Goal: Information Seeking & Learning: Learn about a topic

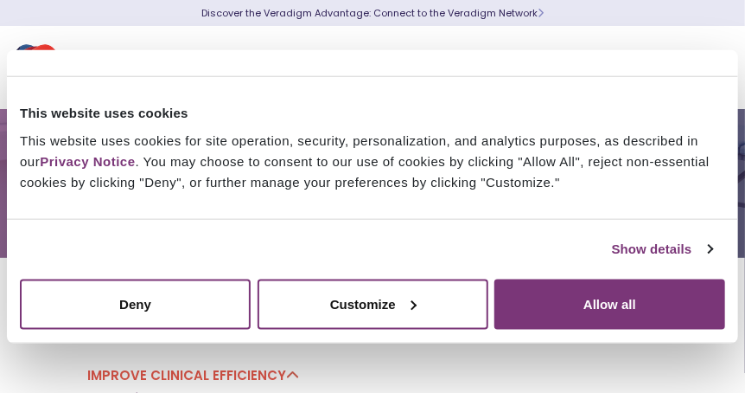
scroll to position [57, 0]
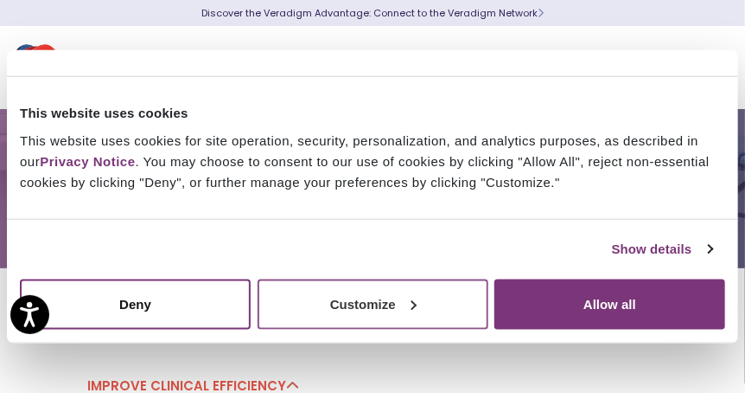
click at [355, 303] on button "Customize" at bounding box center [373, 303] width 231 height 50
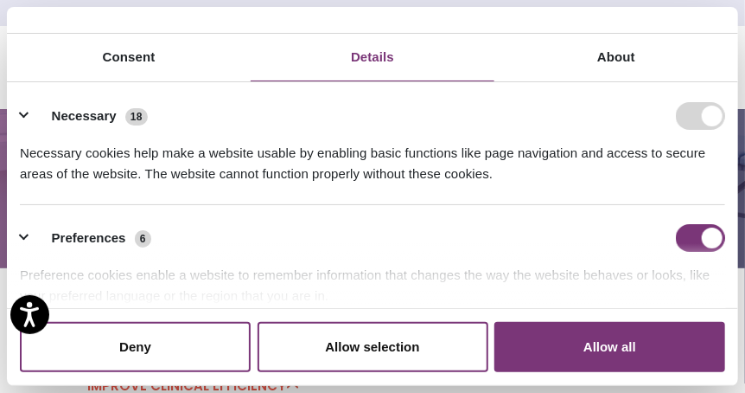
scroll to position [0, 0]
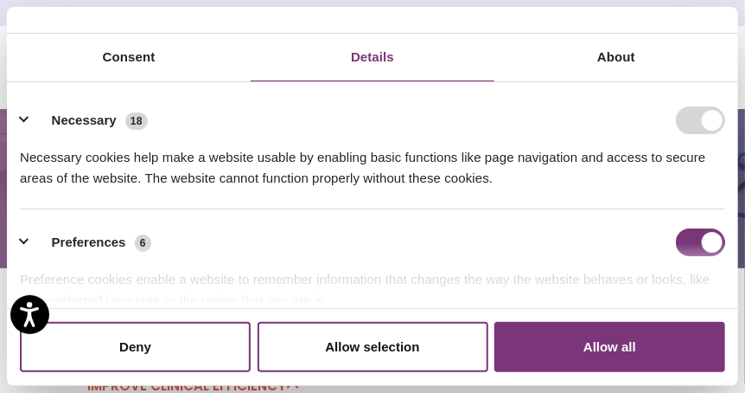
click at [695, 125] on form at bounding box center [700, 120] width 49 height 28
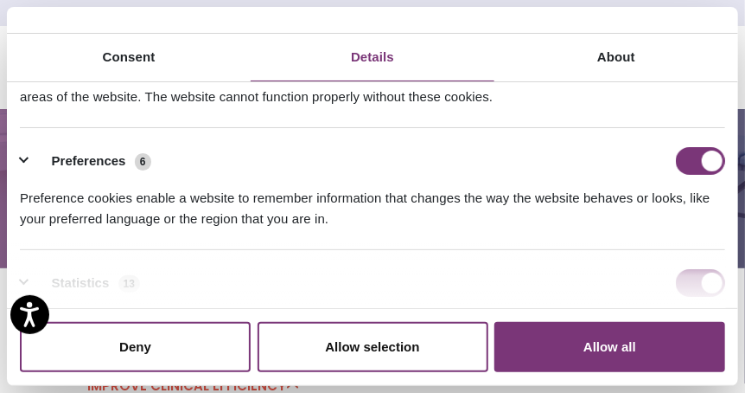
scroll to position [115, 0]
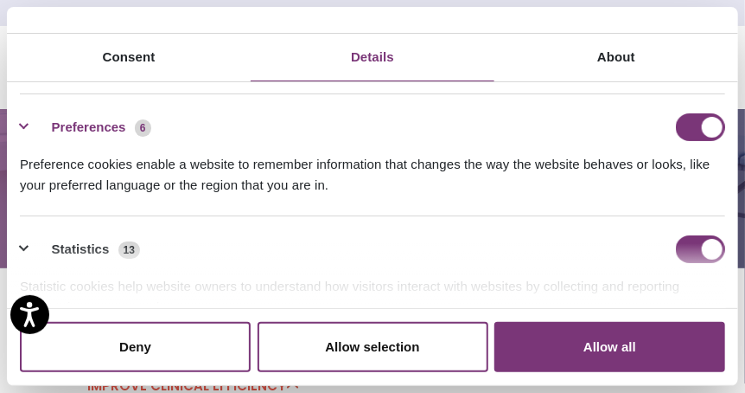
click at [143, 128] on button "Preferences 6" at bounding box center [91, 127] width 142 height 28
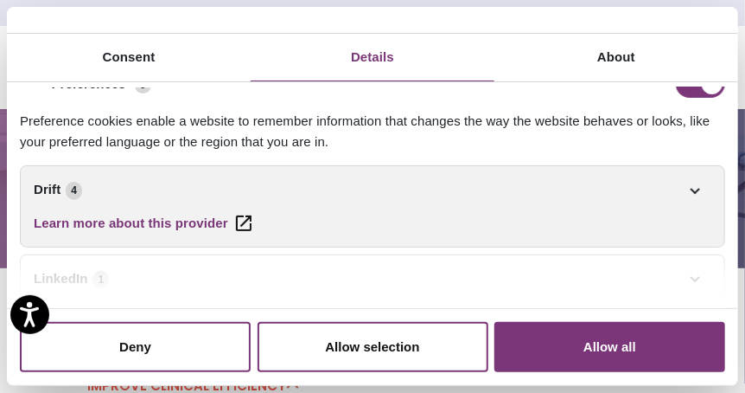
scroll to position [172, 0]
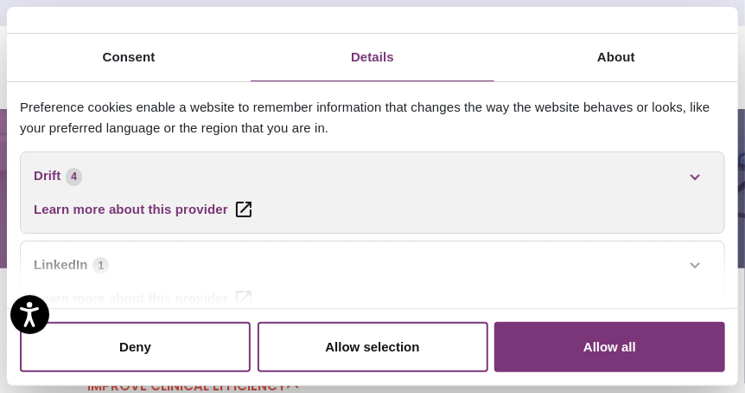
click at [696, 174] on link "Drift 4" at bounding box center [373, 175] width 678 height 21
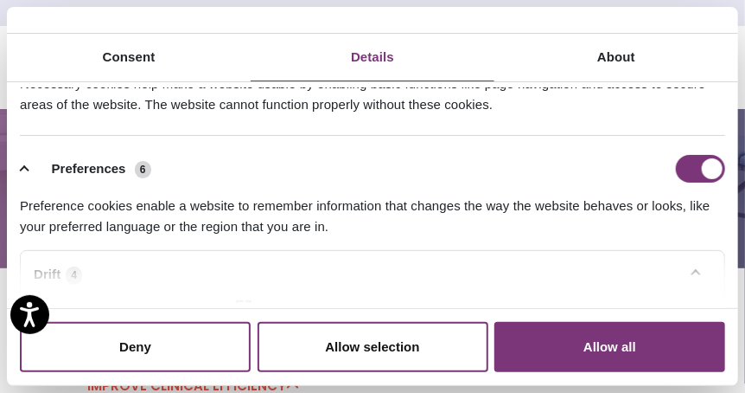
scroll to position [57, 0]
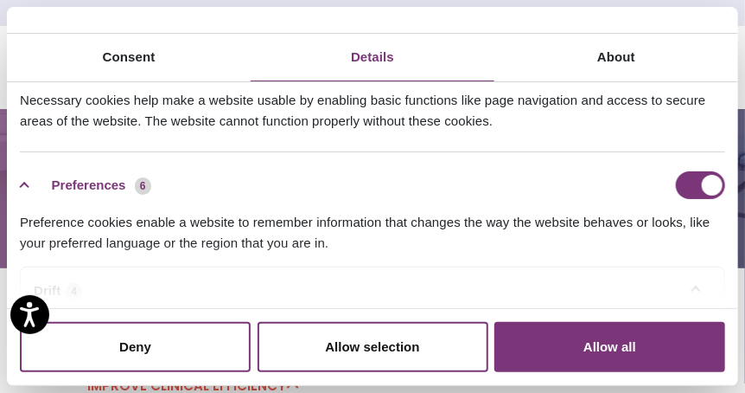
click at [26, 185] on button "Preferences 6" at bounding box center [91, 185] width 142 height 28
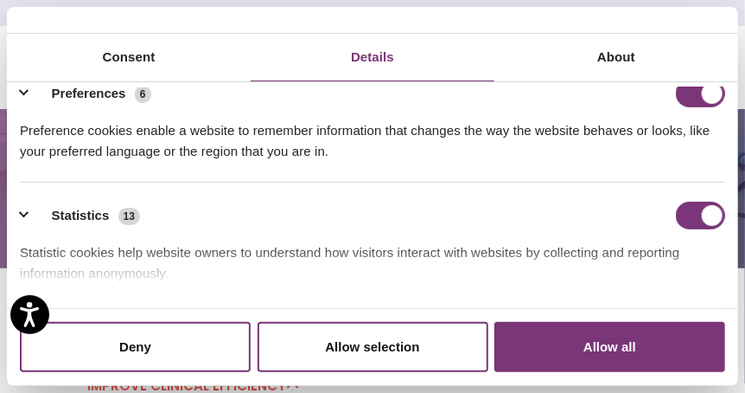
scroll to position [172, 0]
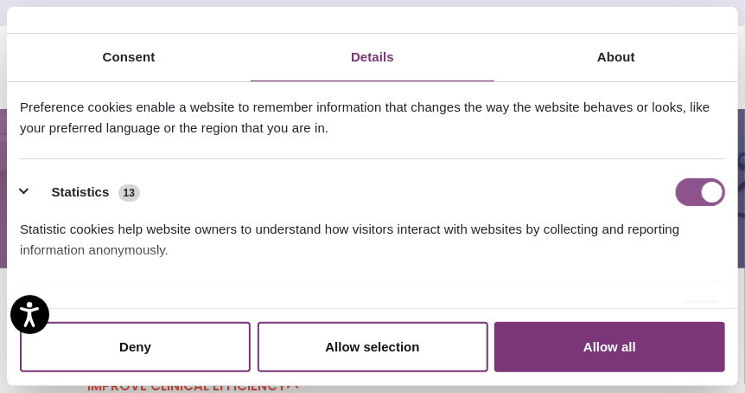
click at [697, 192] on input "Statistics" at bounding box center [700, 192] width 49 height 28
checkbox input "false"
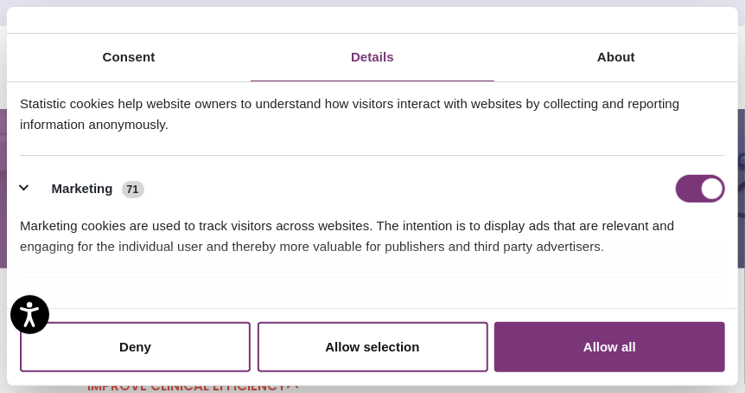
scroll to position [345, 0]
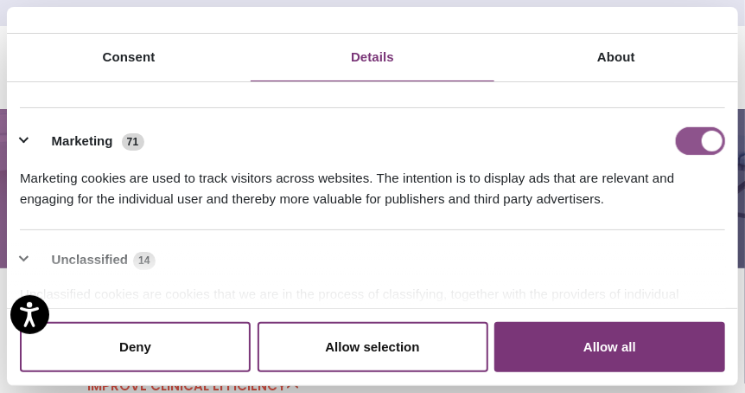
click at [697, 140] on input "Marketing" at bounding box center [700, 141] width 49 height 28
checkbox input "false"
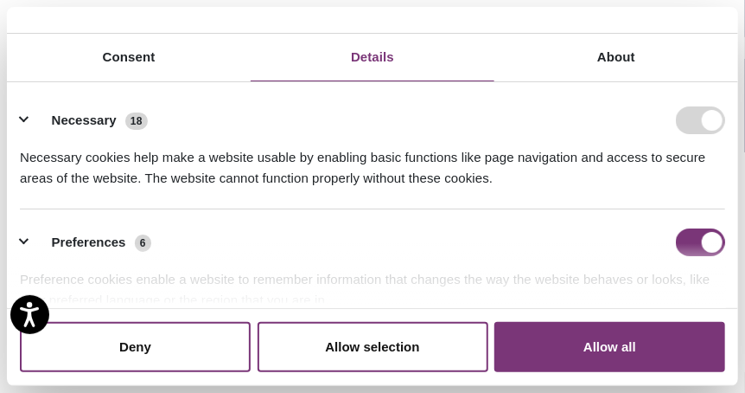
scroll to position [0, 0]
click at [355, 342] on button "Allow selection" at bounding box center [373, 347] width 231 height 50
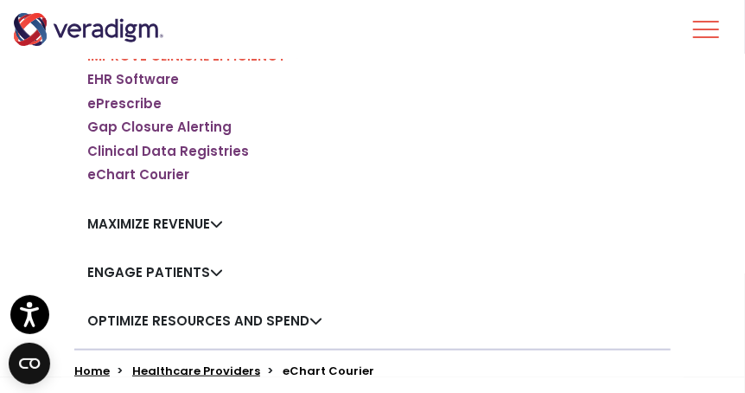
scroll to position [403, 0]
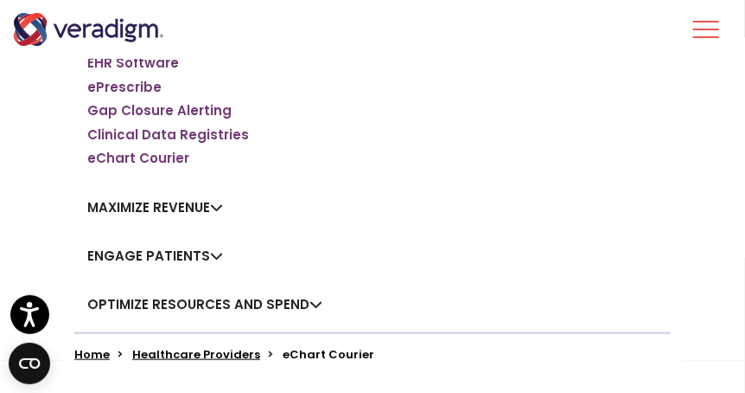
click at [214, 259] on link "Engage Patients" at bounding box center [155, 255] width 136 height 18
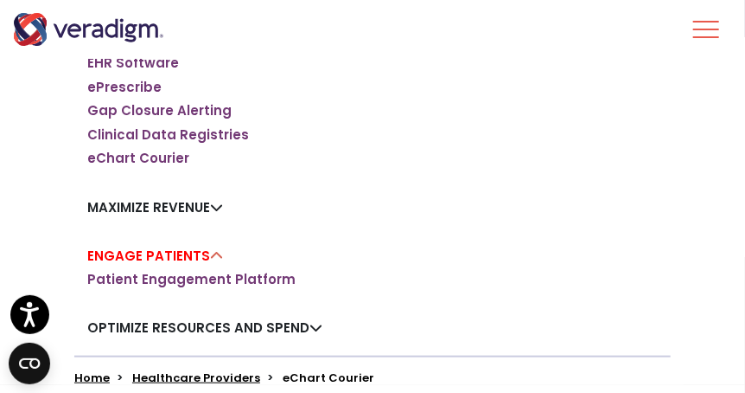
click at [402, 245] on div "Our Platform Veradigm Suite Streamline Practice Operations Practice Management …" at bounding box center [372, 138] width 623 height 433
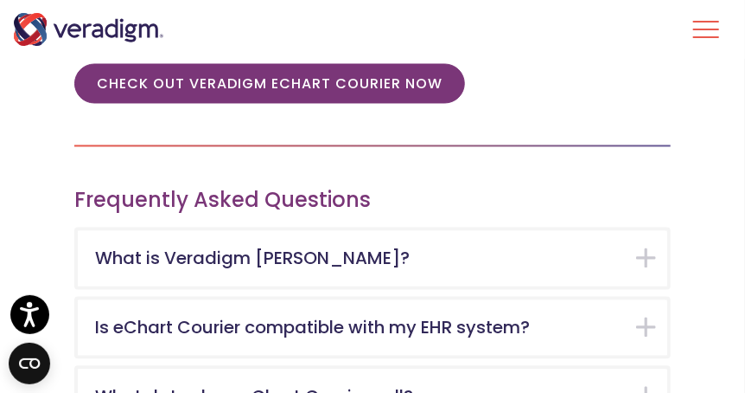
scroll to position [3055, 0]
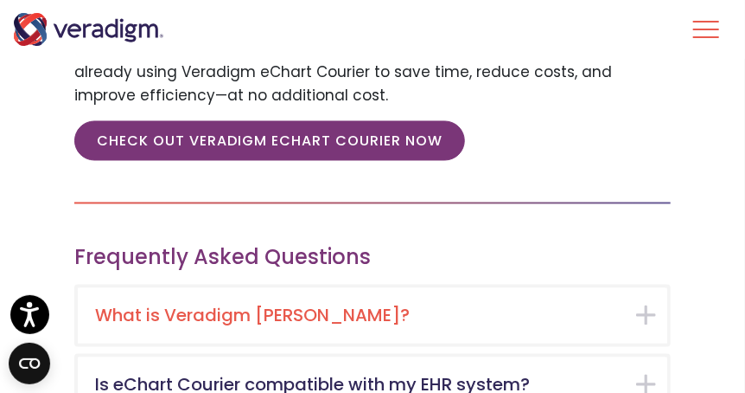
click at [484, 288] on div "What is Veradigm [PERSON_NAME]?" at bounding box center [373, 315] width 590 height 55
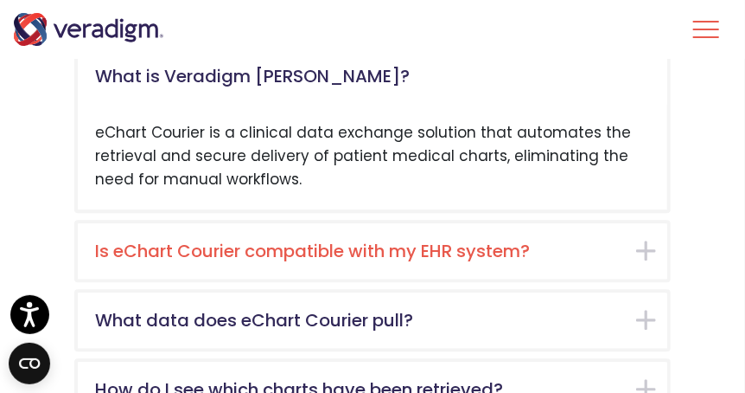
scroll to position [3311, 0]
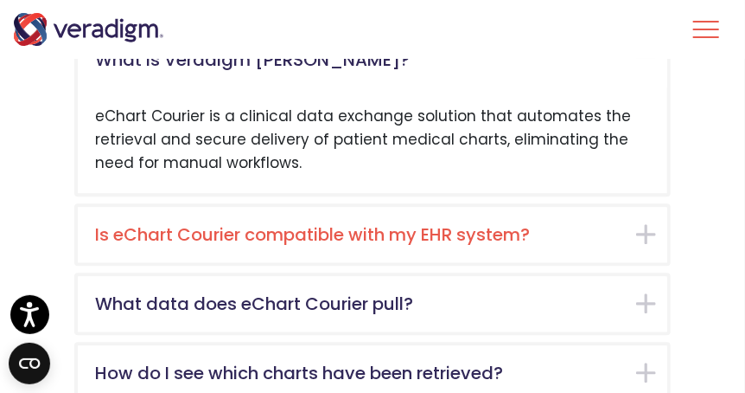
click at [566, 227] on div "Is eChart Courier compatible with my EHR system?" at bounding box center [373, 234] width 590 height 55
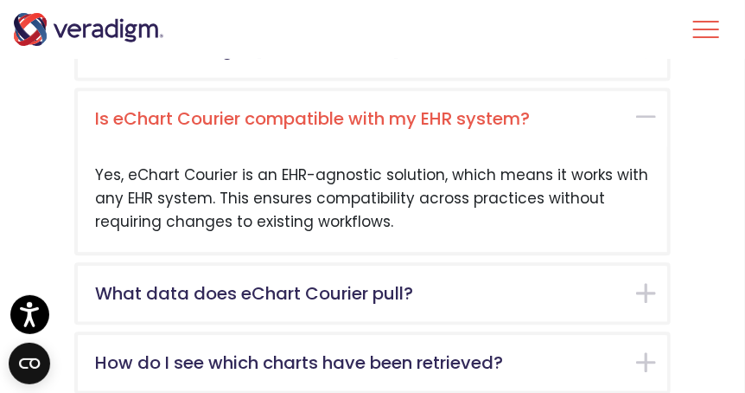
scroll to position [3322, 0]
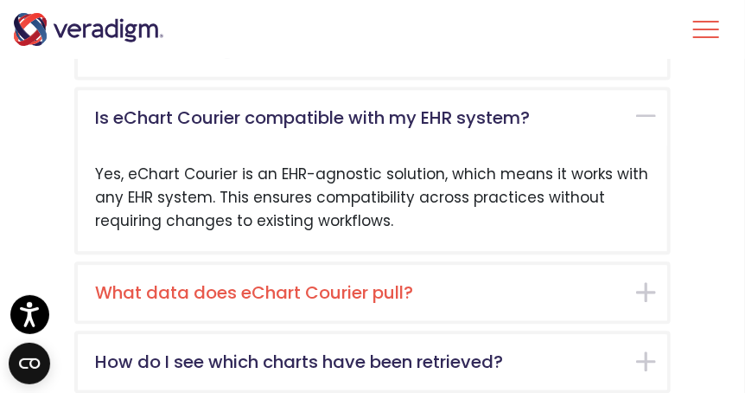
click at [557, 265] on div "What data does eChart Courier pull?" at bounding box center [373, 292] width 590 height 55
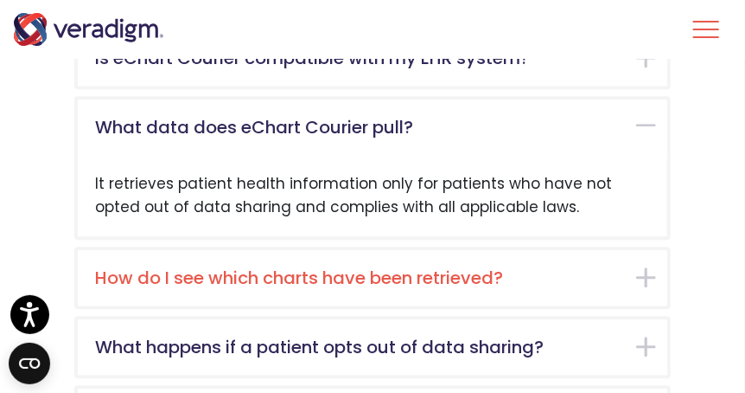
scroll to position [3392, 0]
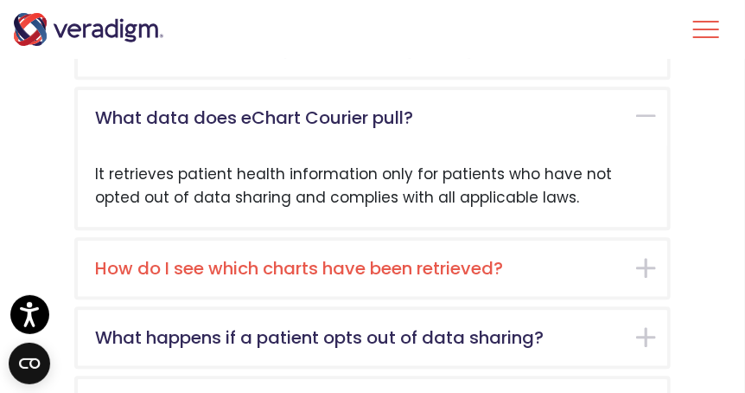
click at [555, 240] on div "How do I see which charts have been retrieved?" at bounding box center [373, 267] width 590 height 55
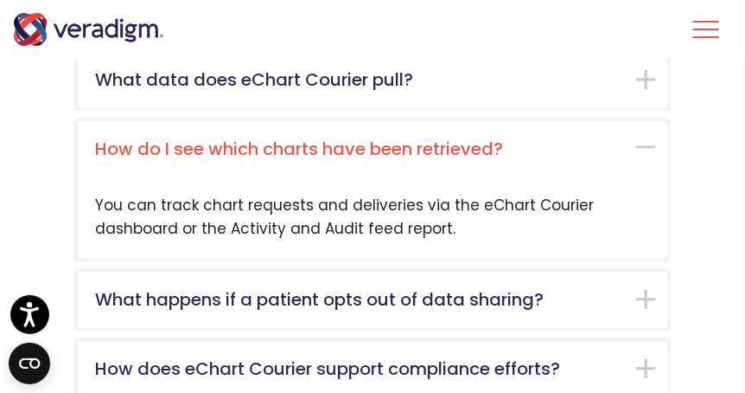
scroll to position [3461, 0]
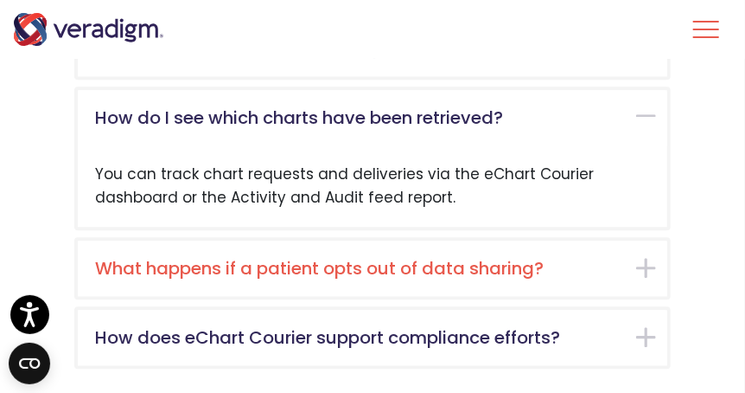
click at [553, 258] on h5 "What happens if a patient opts out of data sharing?" at bounding box center [359, 268] width 529 height 21
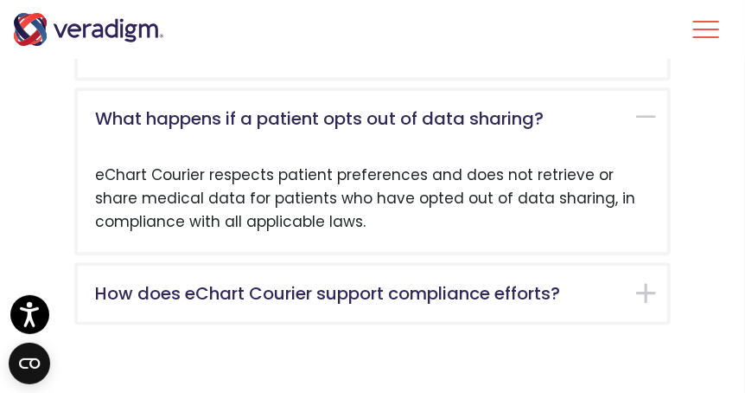
scroll to position [3530, 0]
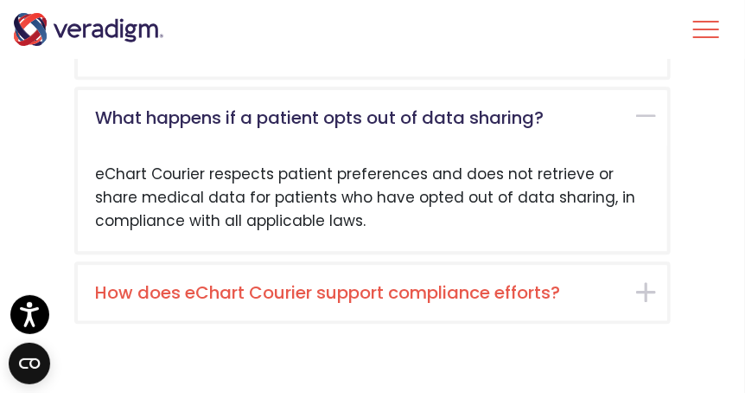
click at [562, 282] on h5 "How does eChart Courier support compliance efforts?" at bounding box center [359, 292] width 529 height 21
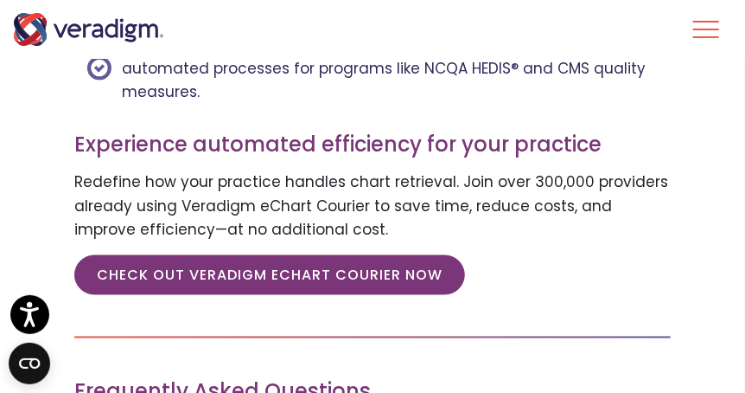
scroll to position [2906, 0]
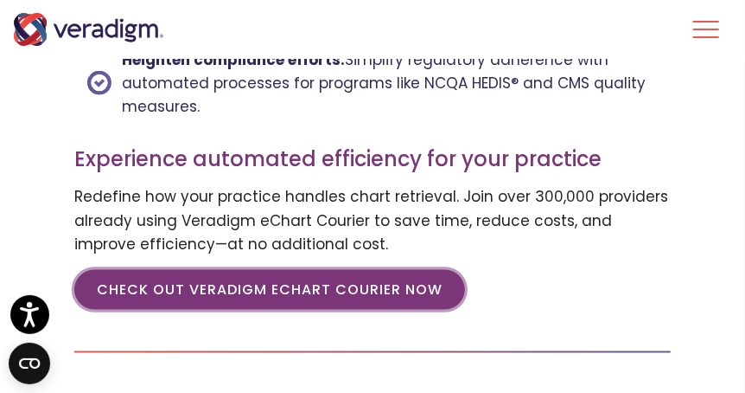
click at [431, 270] on link "CHECK OUT VERADIGM ECHART COURIER NOW" at bounding box center [269, 290] width 391 height 40
